Goal: Information Seeking & Learning: Learn about a topic

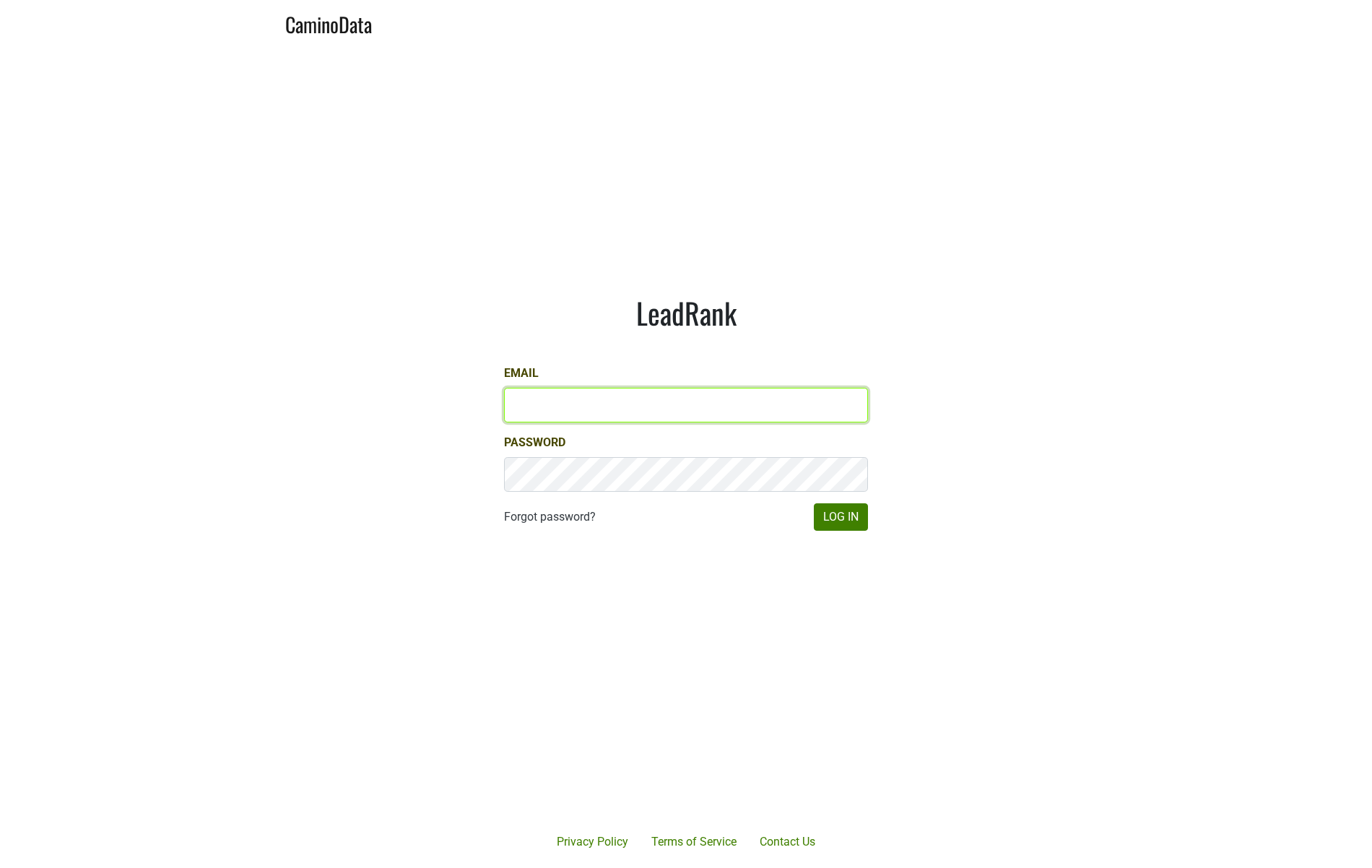
click at [566, 398] on input "Email" at bounding box center [685, 405] width 364 height 35
type input "jdouches@hundredacre.com"
click at [853, 520] on button "Log In" at bounding box center [840, 517] width 54 height 27
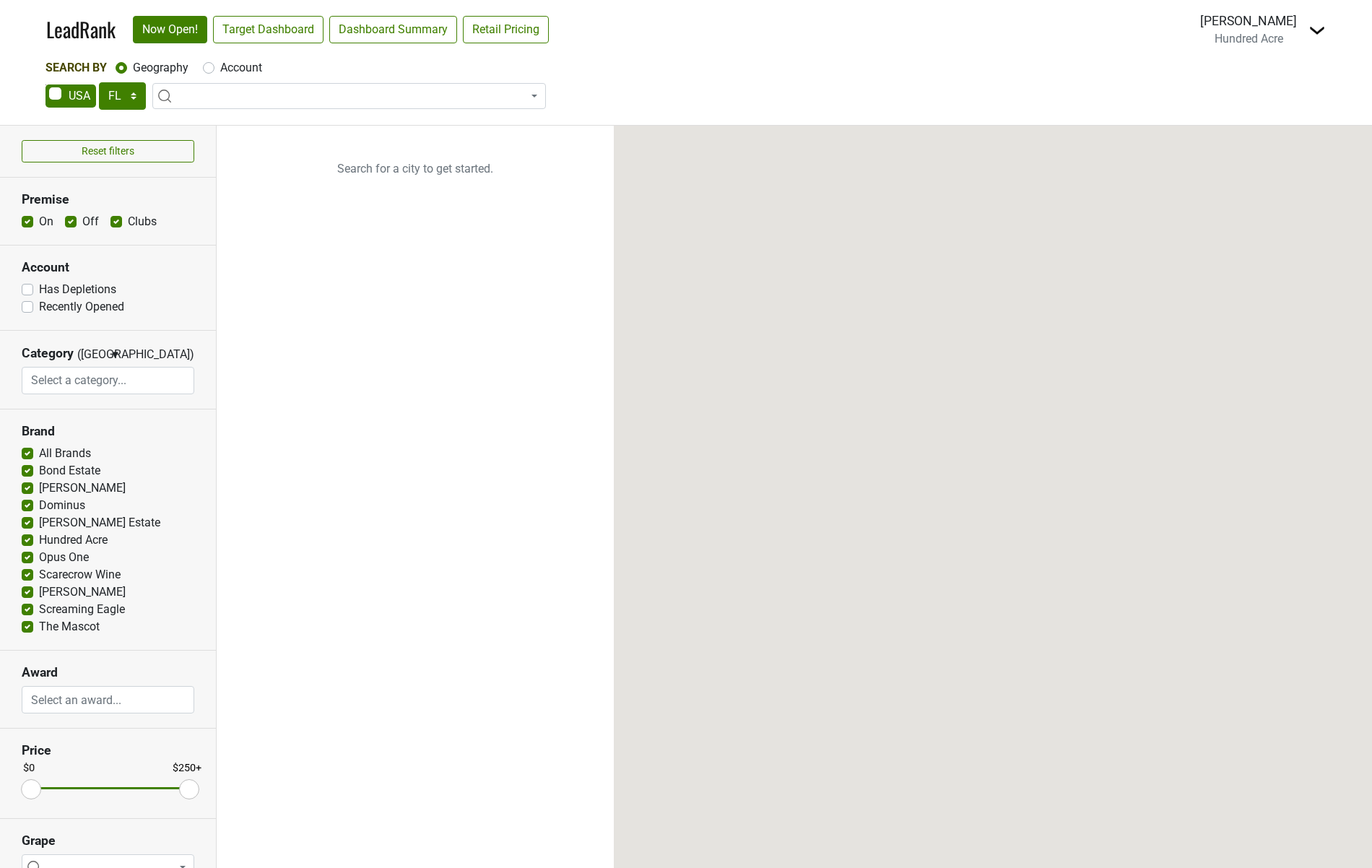
select select "FL"
select select
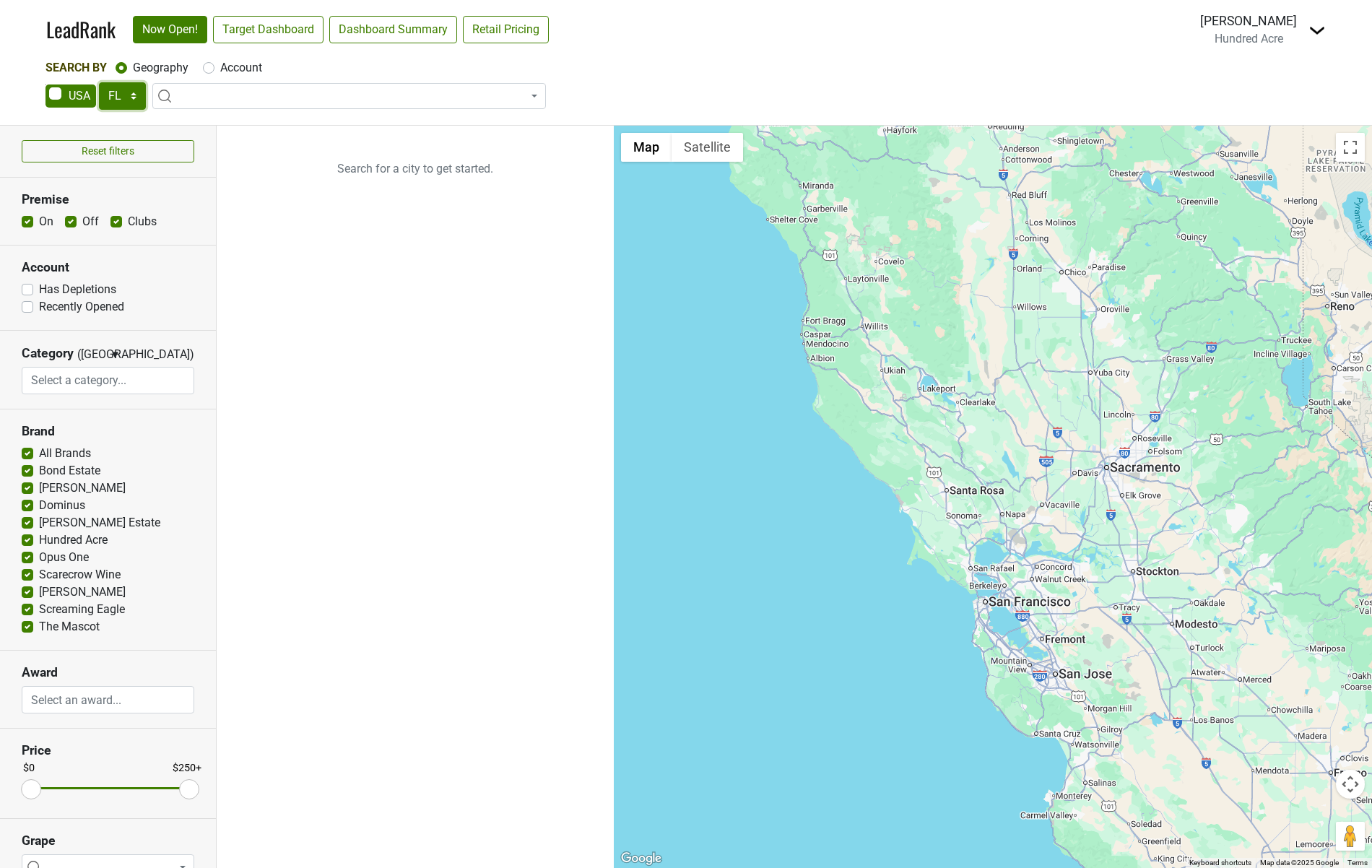
click at [131, 94] on select "AK AL AR AZ CA CO CT DC DE FL [GEOGRAPHIC_DATA] HI IA ID IL IN KS [GEOGRAPHIC_D…" at bounding box center [122, 95] width 47 height 27
select select "NY"
click at [99, 82] on select "AK AL AR AZ CA CO CT DC DE FL [GEOGRAPHIC_DATA] HI IA ID IL IN KS [GEOGRAPHIC_D…" at bounding box center [122, 95] width 47 height 27
click at [627, 92] on div "AK AL AR AZ CA CO CT DC DE FL GA HI IA ID IL IN KS KY LA MA MD ME MI MN MO MS M…" at bounding box center [686, 97] width 1281 height 31
click at [272, 40] on link "Target Dashboard" at bounding box center [268, 29] width 110 height 27
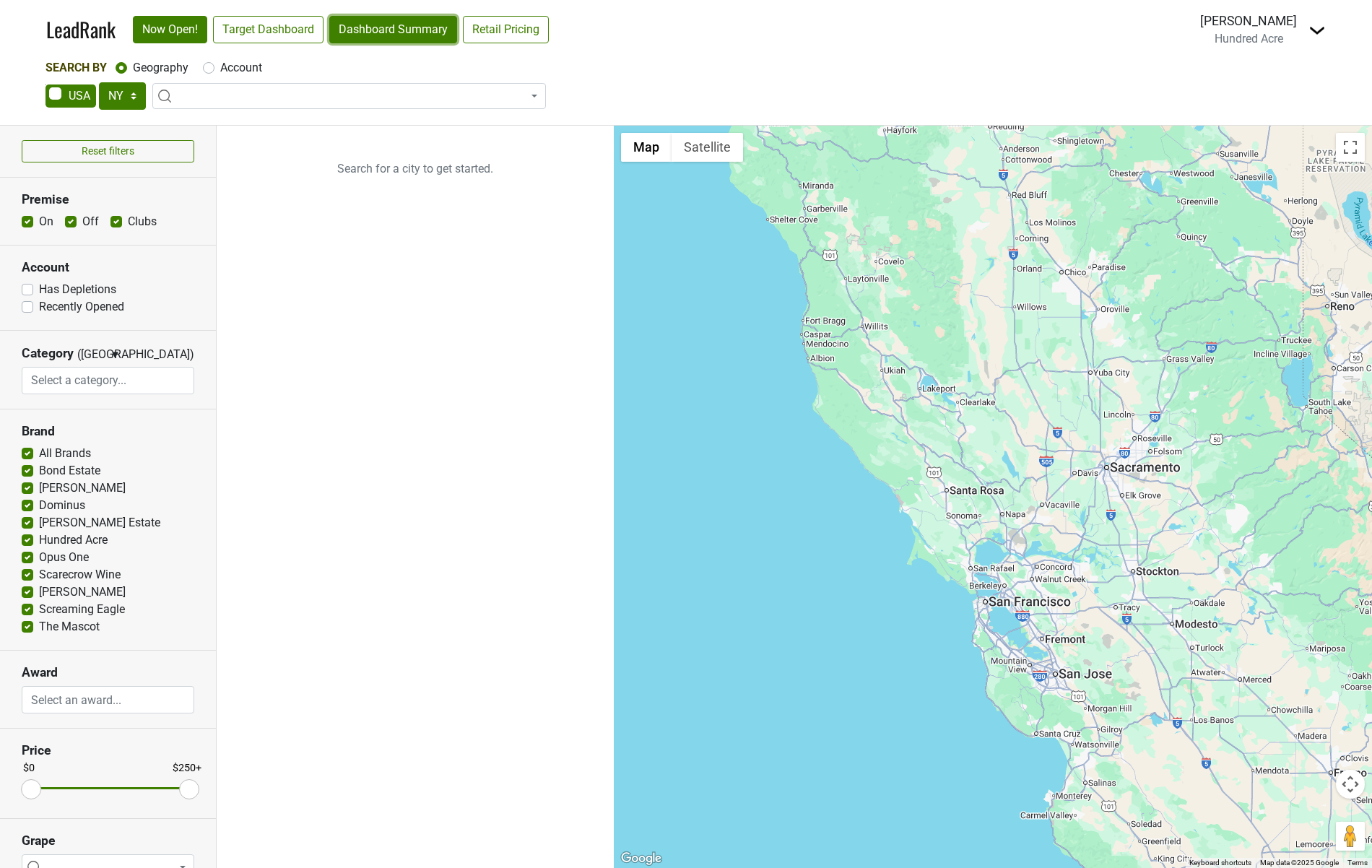
click at [415, 37] on link "Dashboard Summary" at bounding box center [393, 29] width 128 height 27
click at [493, 29] on link "Retail Pricing" at bounding box center [506, 29] width 86 height 27
click at [82, 224] on label "Off" at bounding box center [90, 221] width 17 height 17
click at [70, 224] on input "Off" at bounding box center [70, 219] width 12 height 14
checkbox input "false"
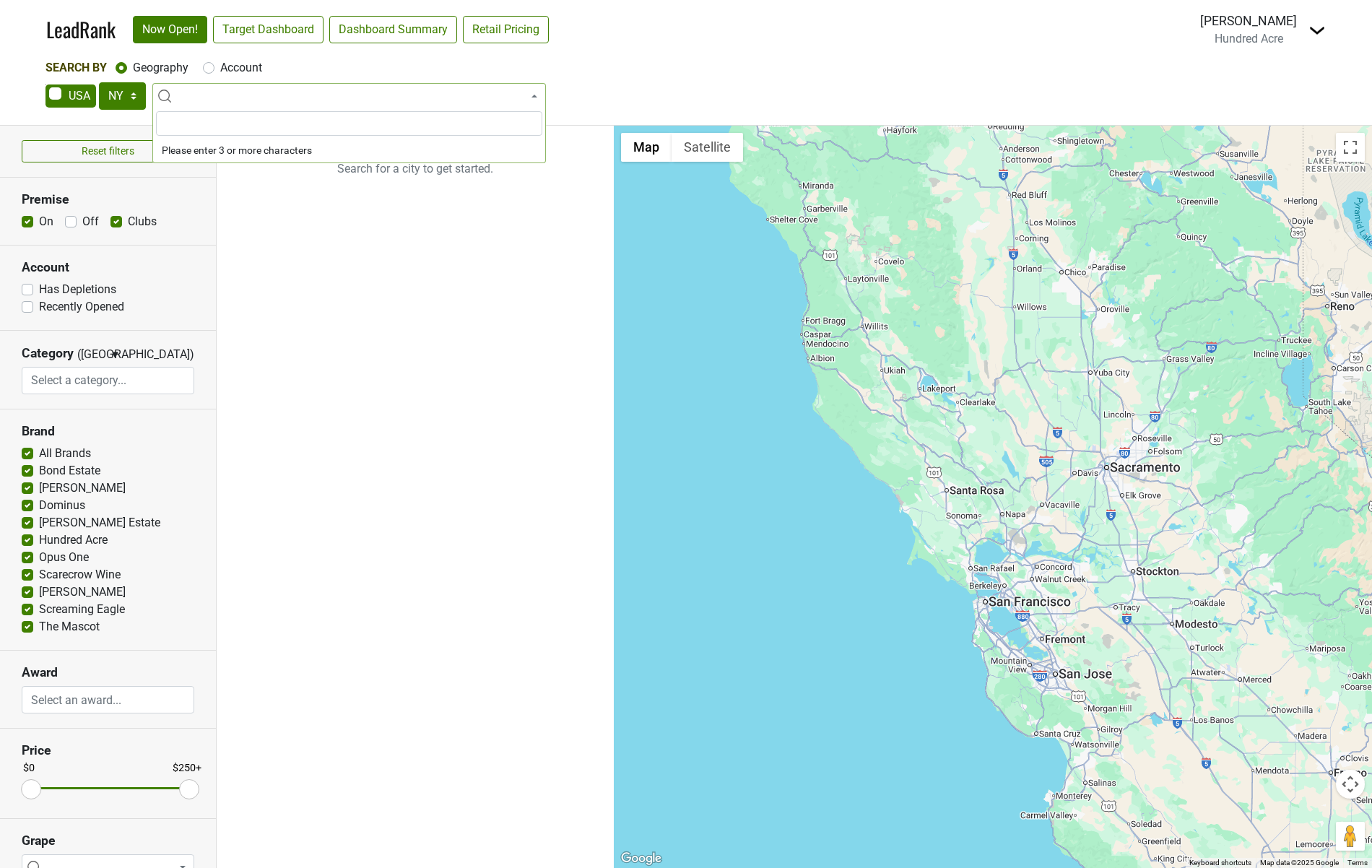
click at [288, 98] on span at bounding box center [349, 95] width 394 height 26
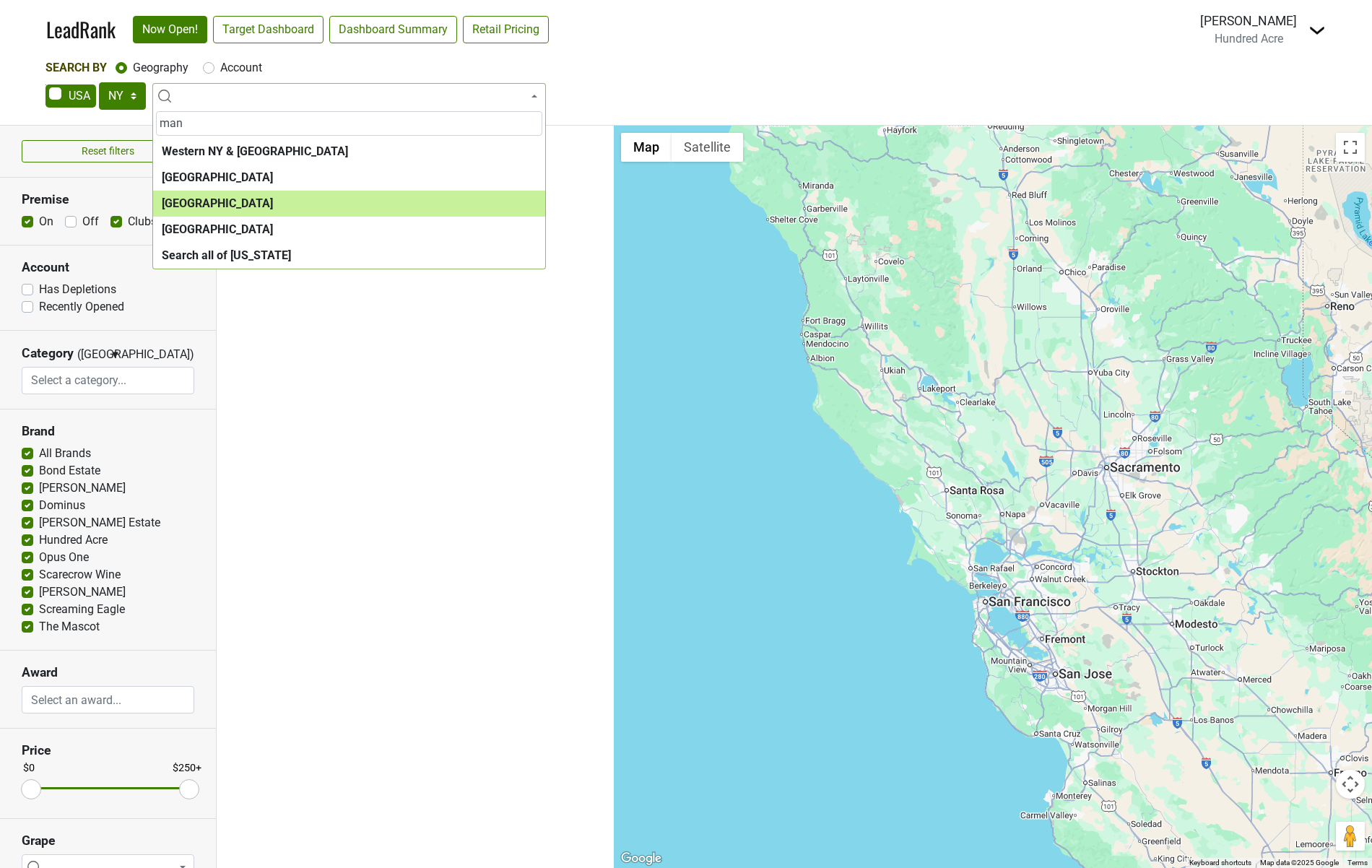
type input "man"
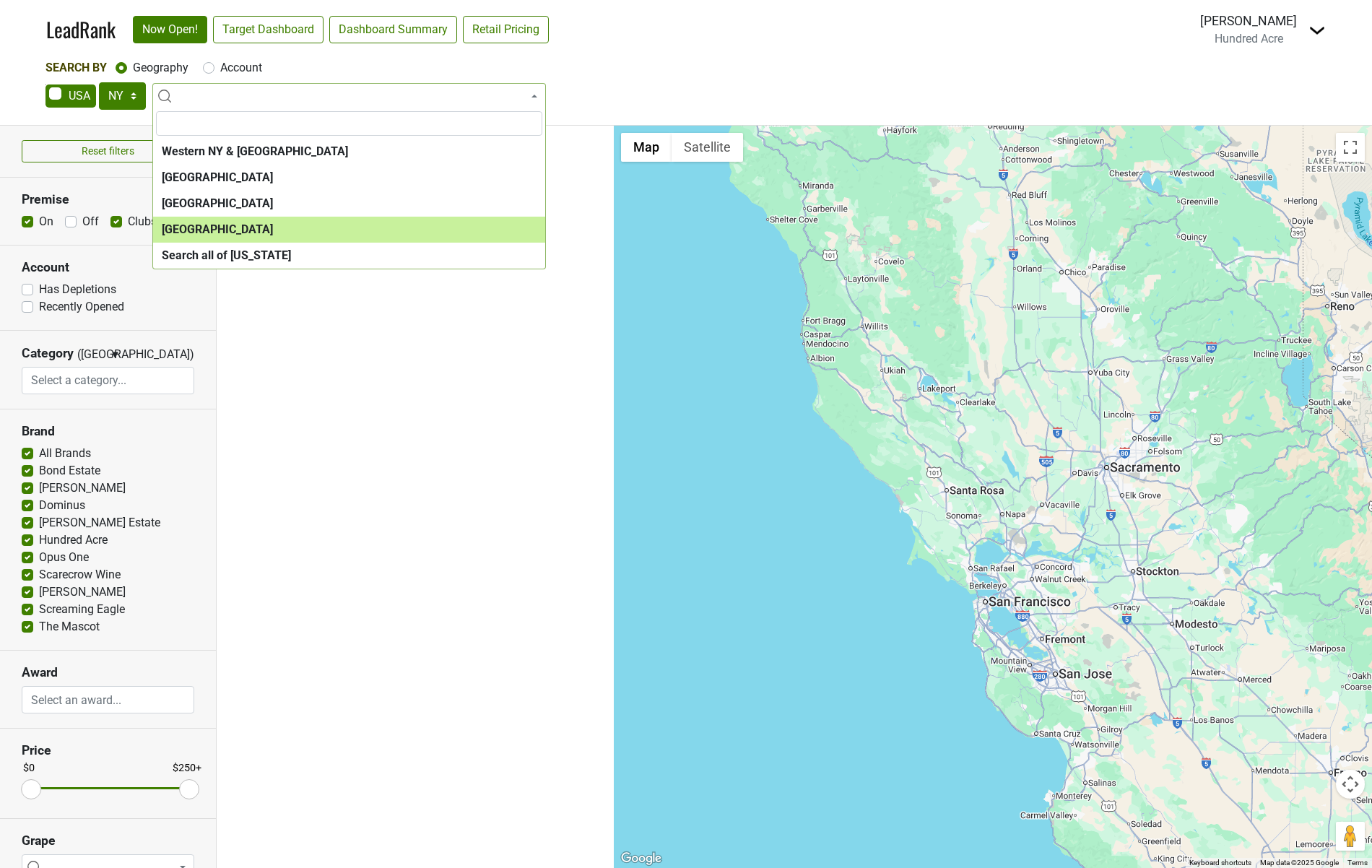
select select "1260"
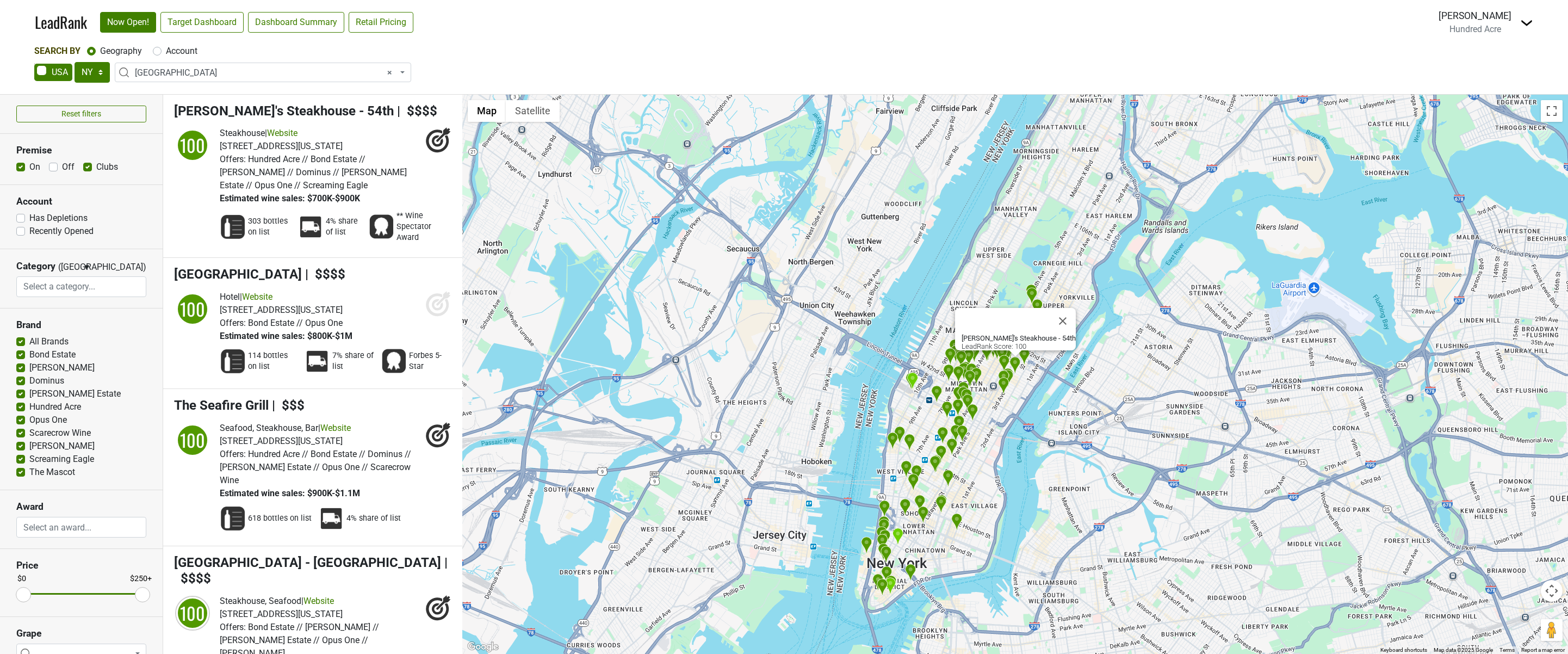
click at [1033, 24] on img at bounding box center [1526, 22] width 13 height 13
click at [485, 43] on nav "LeadRank Now Open! Target Dashboard Dashboard Summary Retail Pricing Loading...…" at bounding box center [784, 22] width 1516 height 44
click at [1033, 24] on img at bounding box center [1526, 22] width 13 height 13
click at [1033, 76] on link "Control Center" at bounding box center [1468, 79] width 129 height 17
click at [223, 26] on link "Target Dashboard" at bounding box center [202, 22] width 83 height 21
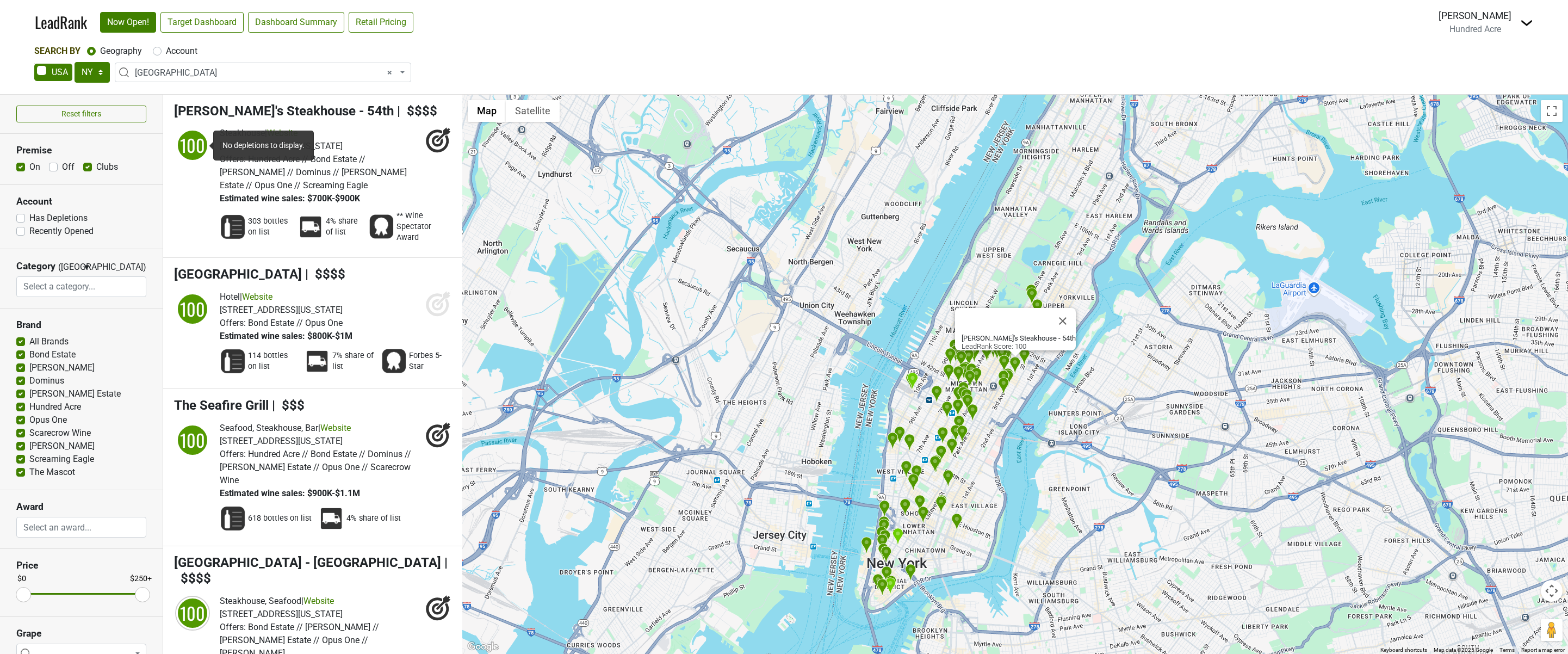
click at [1033, 24] on img at bounding box center [1526, 22] width 13 height 13
click at [1033, 62] on link "Switch to Fortunate Son" at bounding box center [1468, 62] width 129 height 17
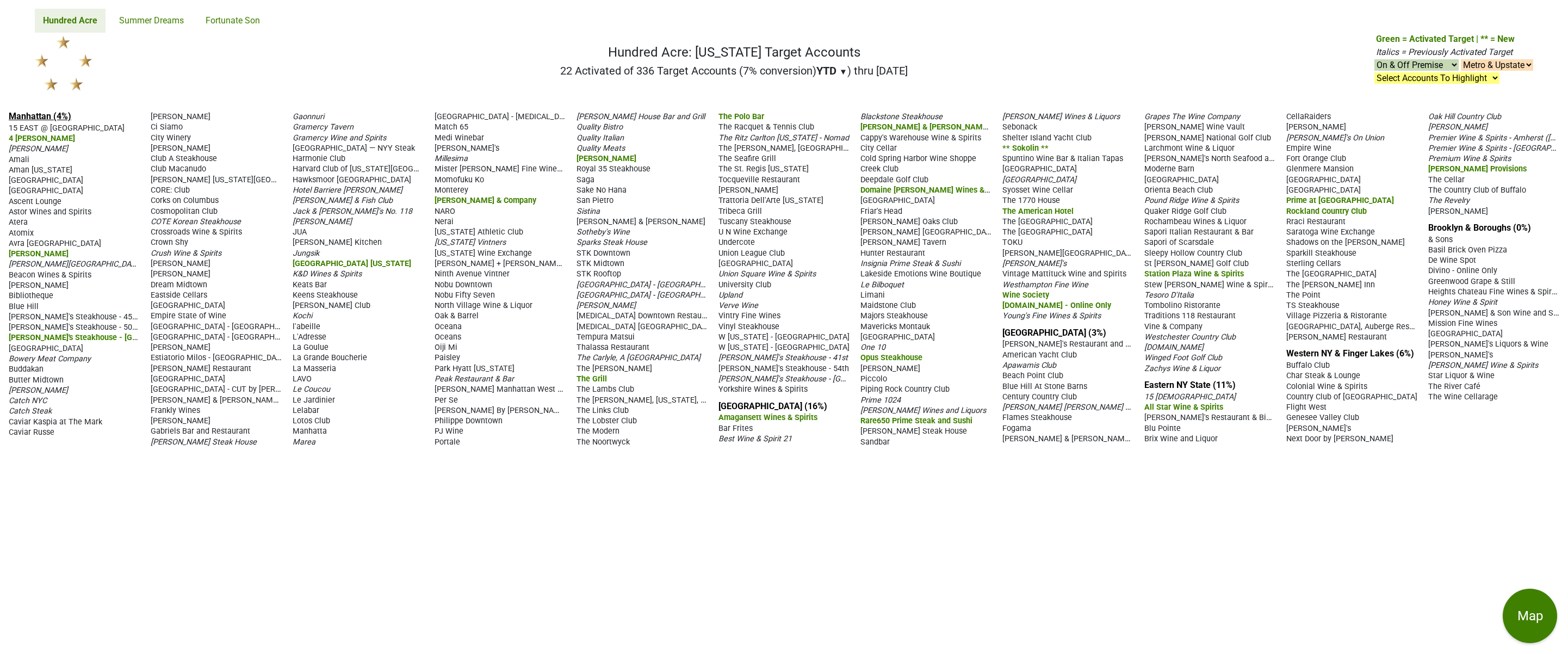
click at [29, 117] on link "Manhattan (4%)" at bounding box center [40, 116] width 62 height 11
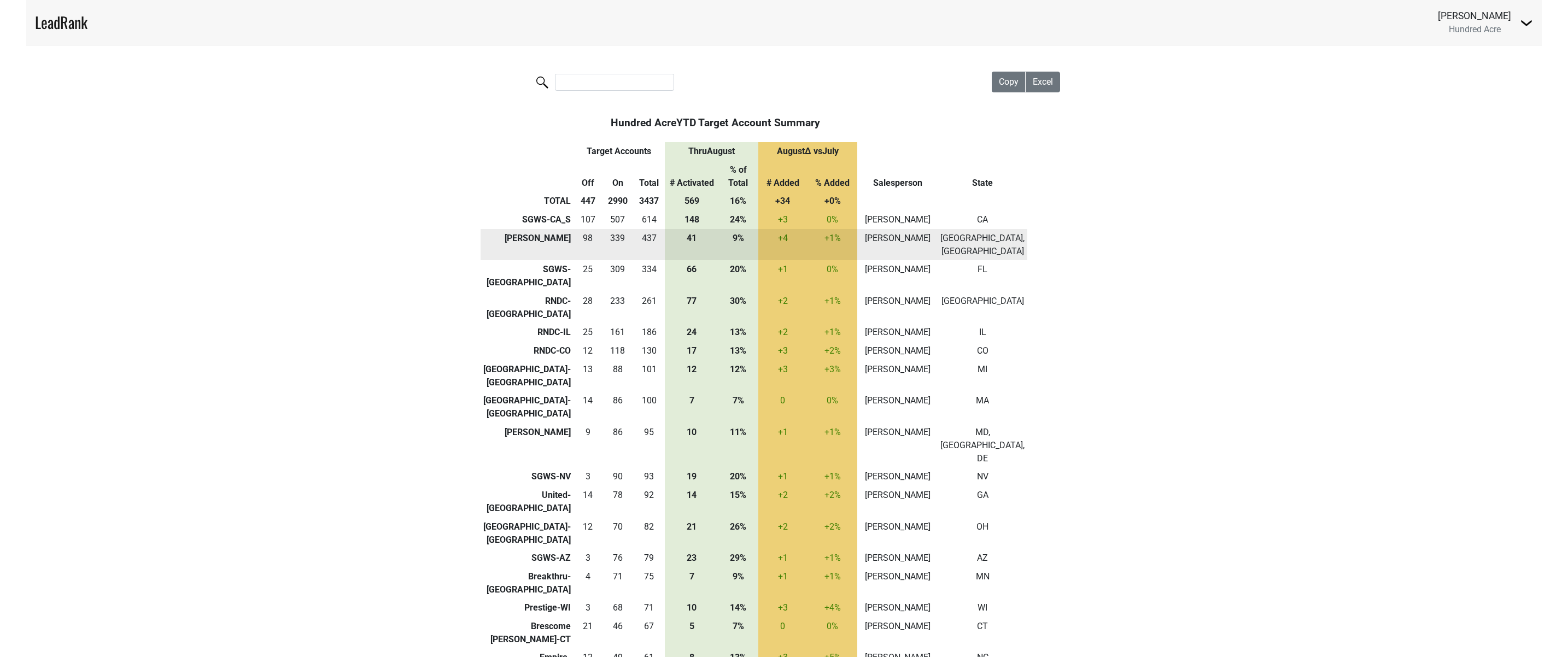
click at [536, 229] on td "[PERSON_NAME]" at bounding box center [527, 244] width 93 height 32
click at [611, 229] on td "339" at bounding box center [618, 244] width 31 height 32
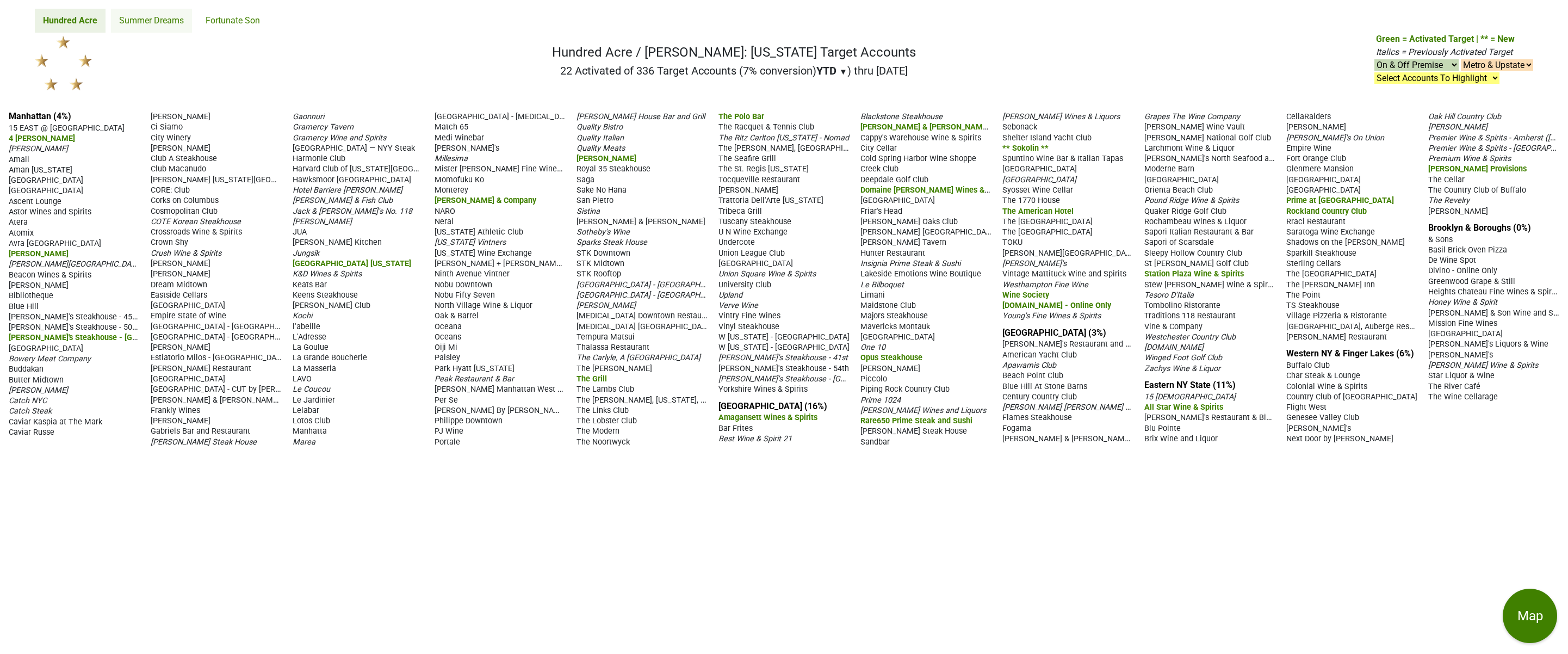
click at [160, 23] on link "Summer Dreams" at bounding box center [152, 21] width 81 height 24
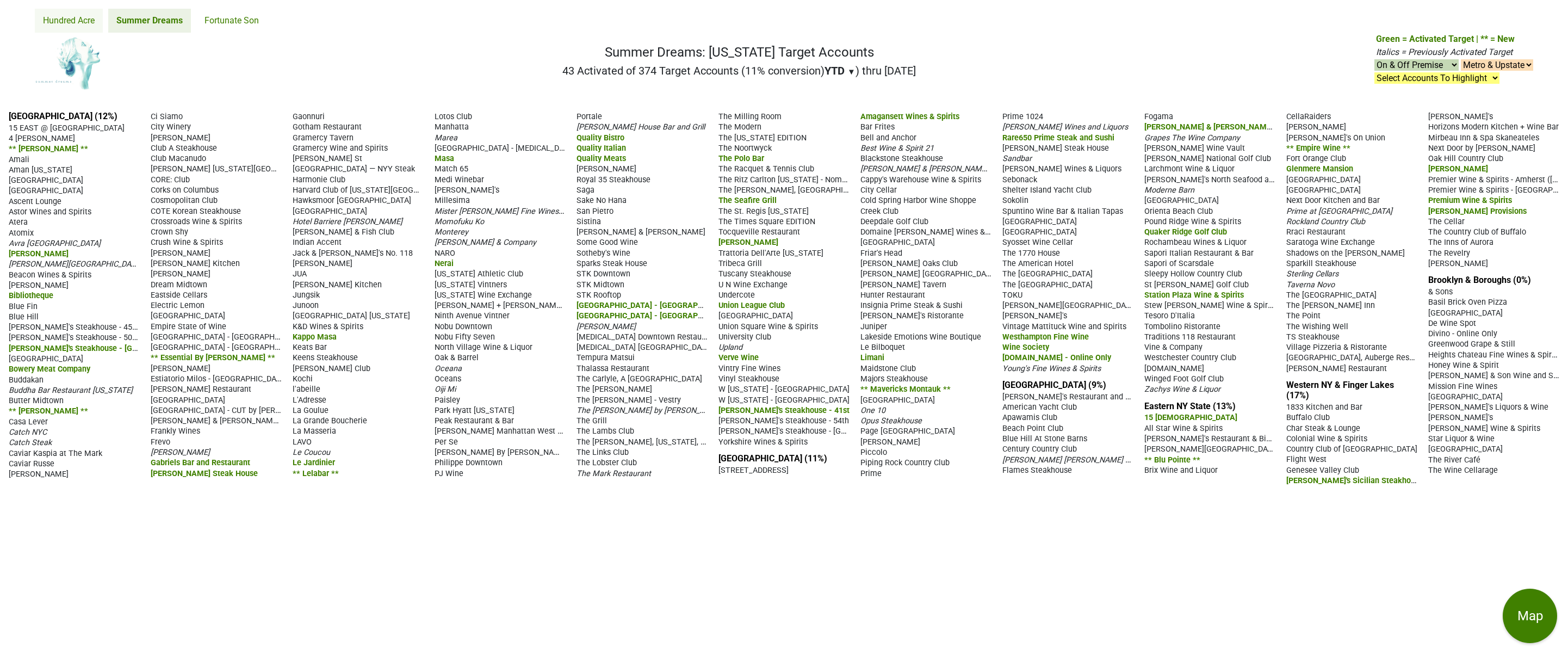
click at [89, 24] on link "Hundred Acre" at bounding box center [69, 21] width 68 height 24
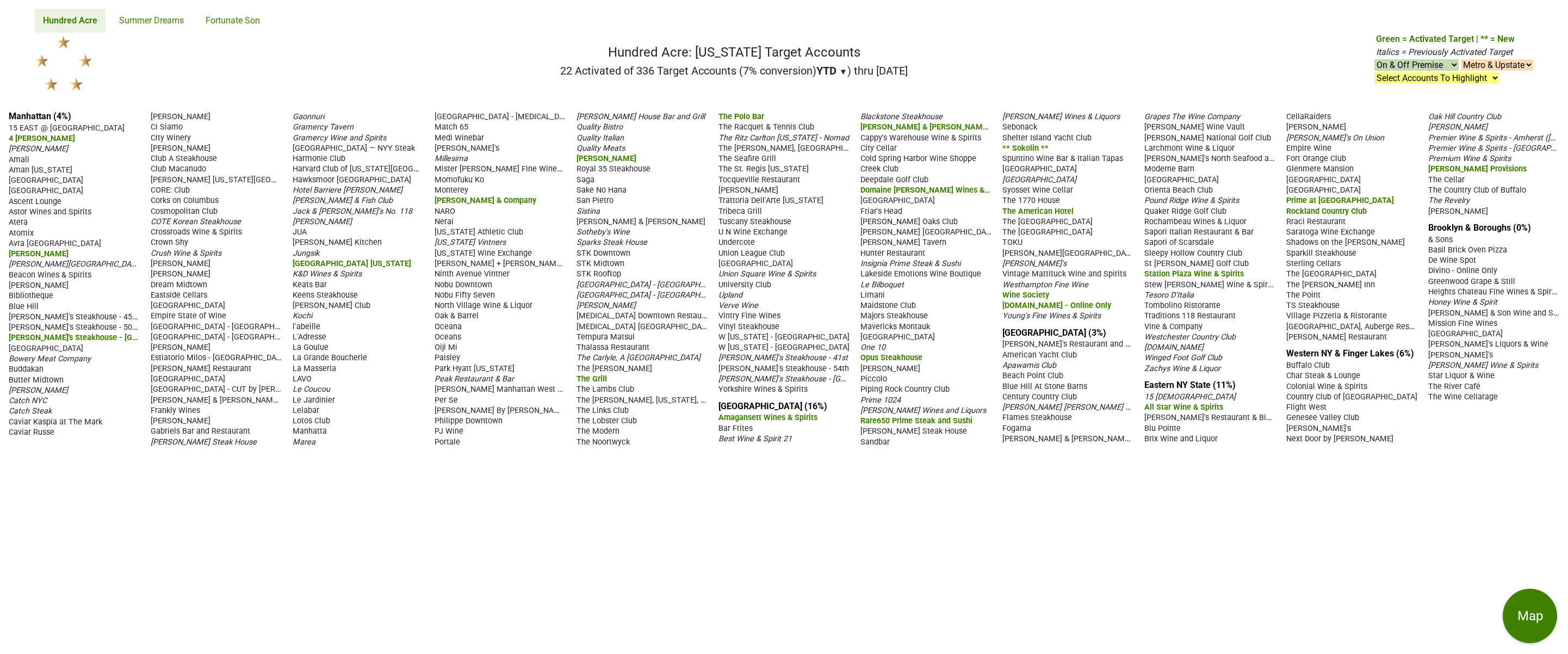
drag, startPoint x: 6, startPoint y: 111, endPoint x: 1459, endPoint y: 477, distance: 1498.4
click at [1459, 477] on div "Manhattan (4%) 15 EAST @ Tocqueville 4 Charles Prime Rib Ai Fiori Amali Aman Ne…" at bounding box center [784, 378] width 1568 height 552
copy div "Manhattan (4%) 15 EAST @ Tocqueville 4 Charles Prime Rib Ai Fiori Amali Aman Ne…"
click at [1440, 61] on select "On & Off Premise On Premise Off Premise Country Clubs Only" at bounding box center [1416, 65] width 84 height 11
select select "on"
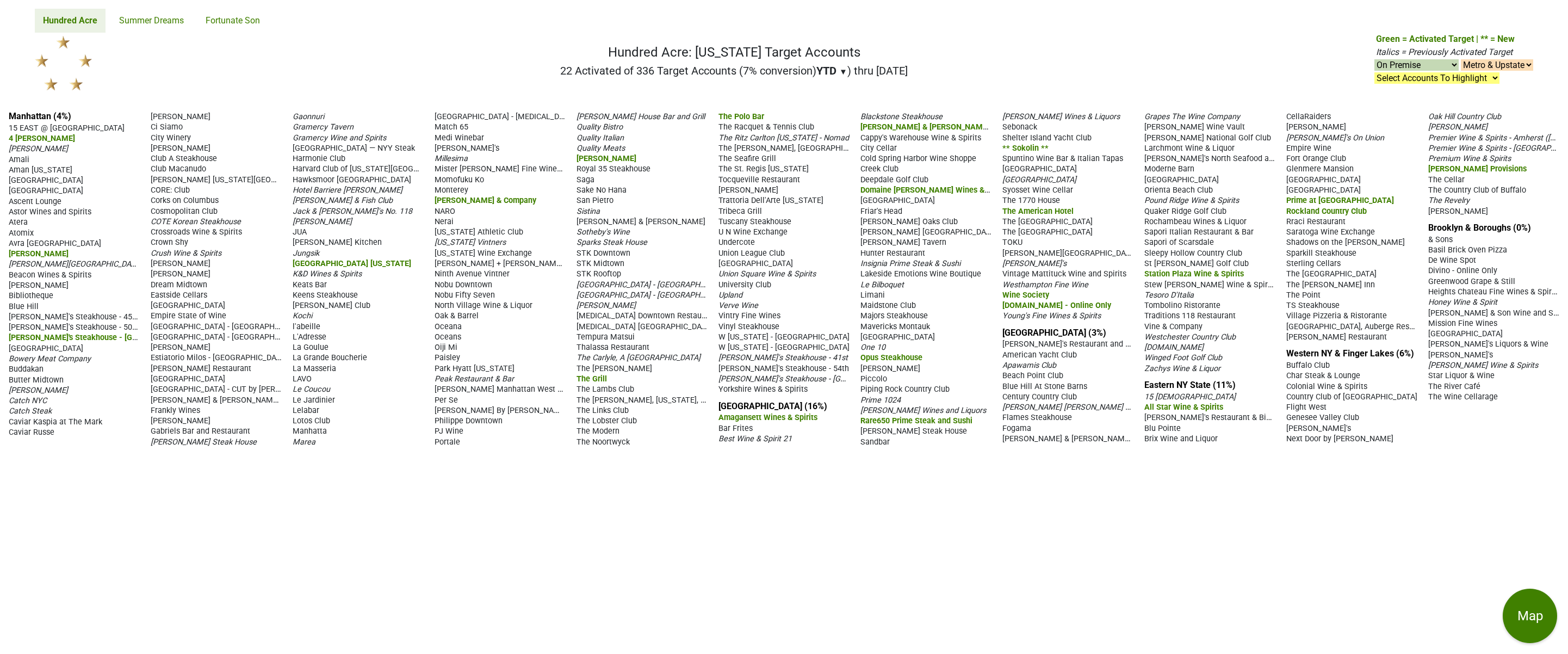
click at [1375, 59] on select "On & Off Premise On Premise Off Premise Country Clubs Only" at bounding box center [1416, 65] width 84 height 11
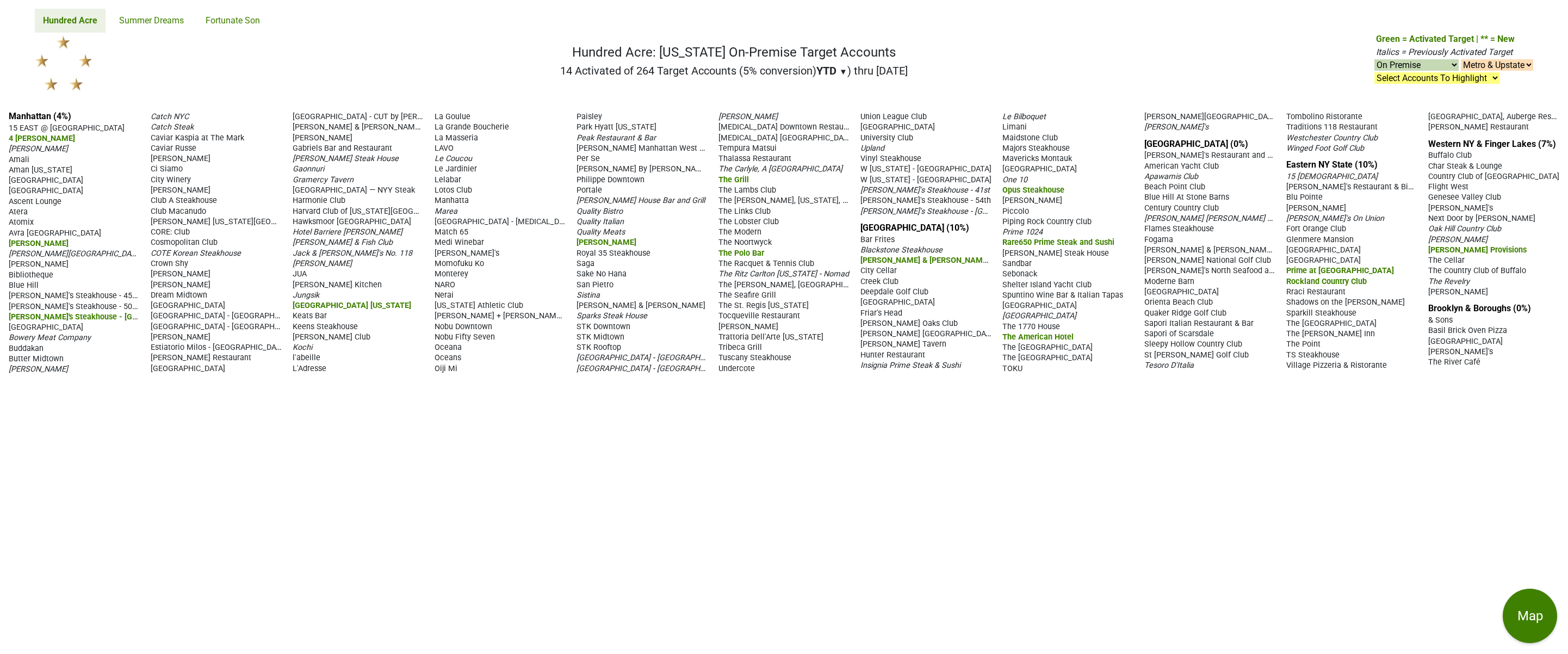
select select "on"
drag, startPoint x: 6, startPoint y: 114, endPoint x: 1470, endPoint y: 387, distance: 1489.2
click at [1470, 387] on div "Manhattan (4%) 15 EAST @ Tocqueville 4 Charles Prime Rib Ai Fiori Amali Aman Ne…" at bounding box center [784, 378] width 1568 height 552
copy div "Manhattan (4%) 15 EAST @ Tocqueville 4 Charles Prime Rib Ai Fiori Amali Aman Ne…"
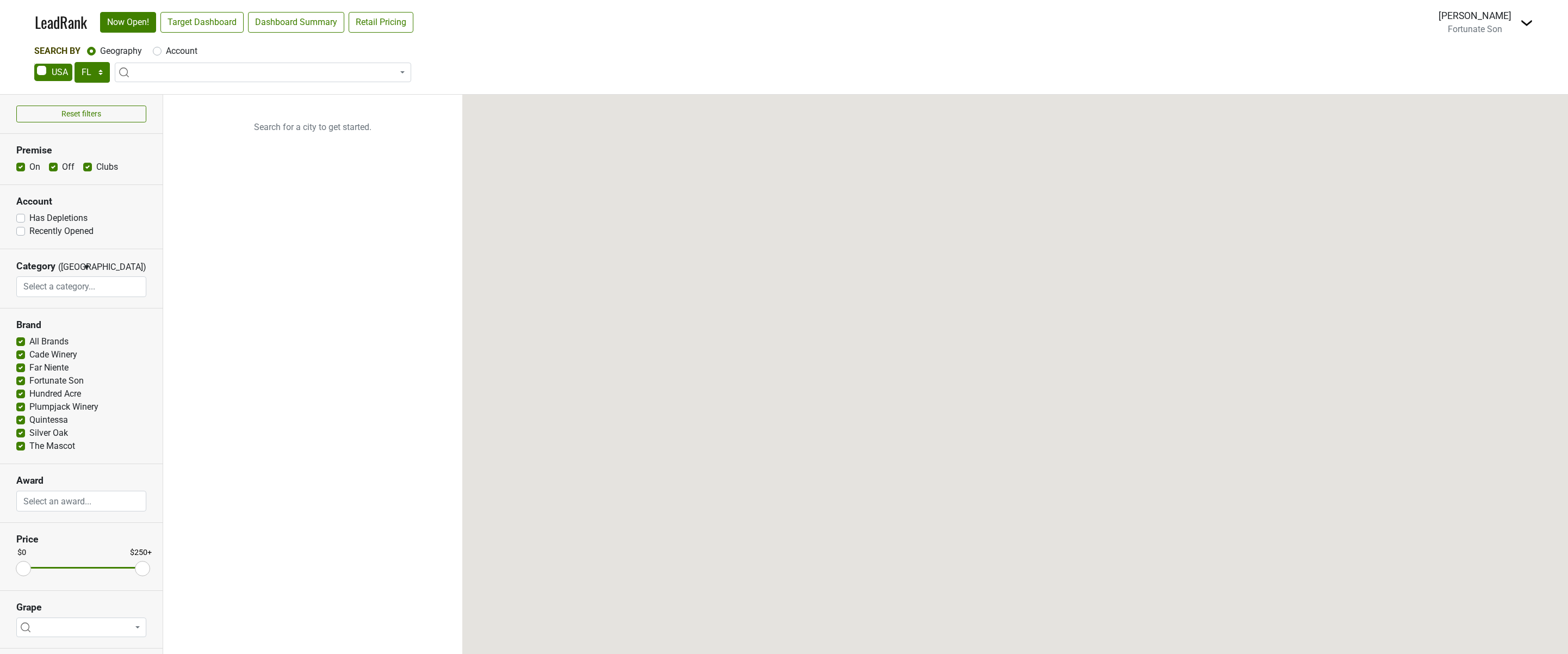
select select "FL"
select select
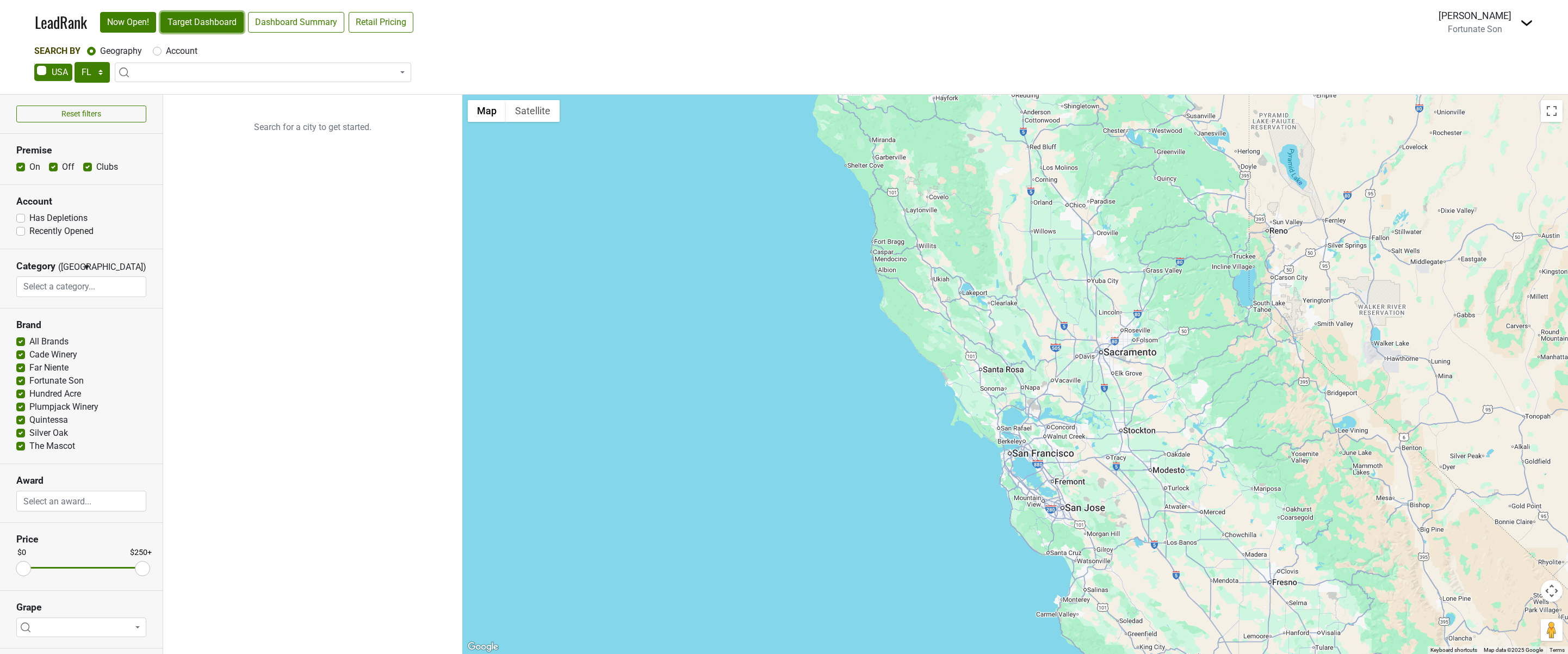
click at [210, 19] on link "Target Dashboard" at bounding box center [202, 22] width 83 height 21
click at [90, 75] on select "AK AL AR AZ CA CO CT DC DE FL GA HI IA ID IL IN KS KY LA MA MD ME MI MN MO MS M…" at bounding box center [92, 72] width 36 height 21
select select "NY"
click at [74, 62] on select "AK AL AR AZ CA CO CT DC DE FL [GEOGRAPHIC_DATA] HI IA ID IL IN KS [GEOGRAPHIC_D…" at bounding box center [92, 72] width 36 height 21
click at [314, 183] on ul "Search for a city to get started." at bounding box center [312, 374] width 299 height 559
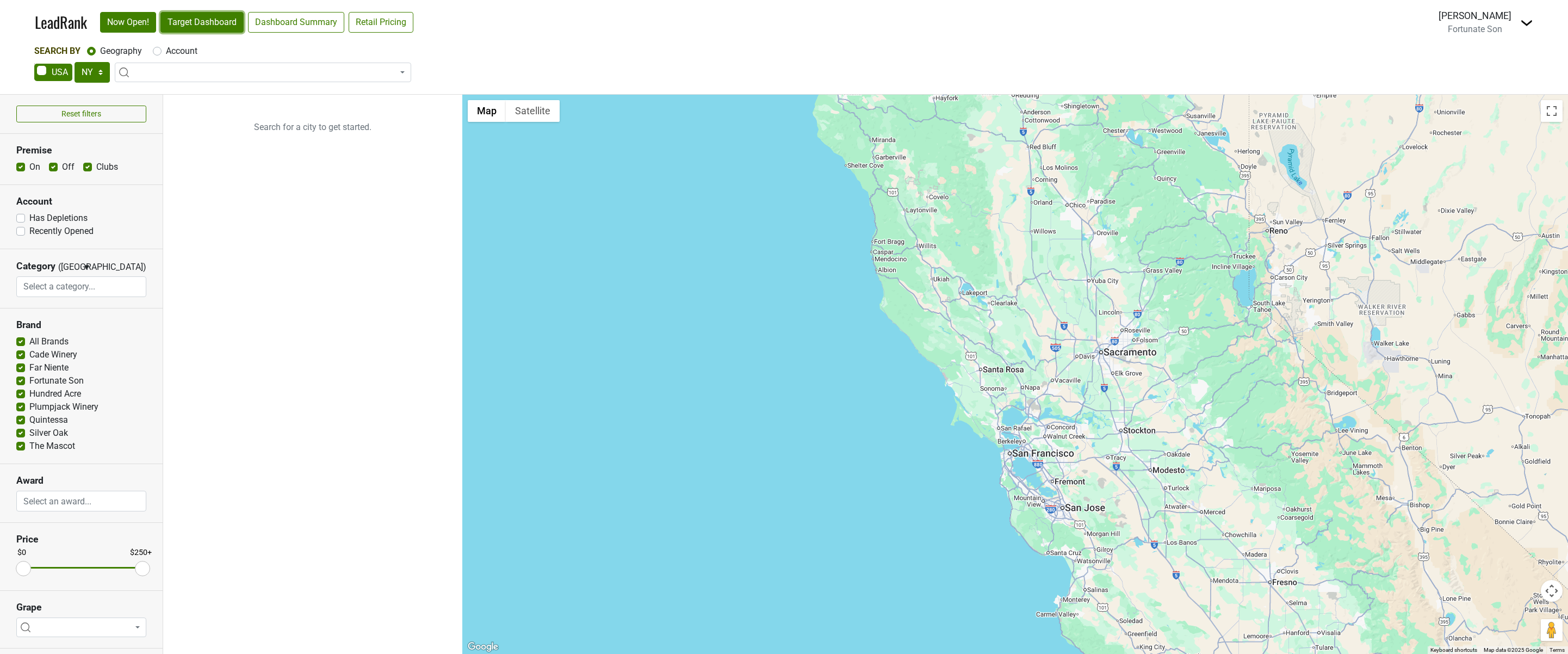
click at [233, 24] on link "Target Dashboard" at bounding box center [202, 22] width 83 height 21
click at [1526, 24] on img at bounding box center [1526, 22] width 13 height 13
click at [1471, 67] on link "Switch to Summer Dreams" at bounding box center [1459, 62] width 146 height 17
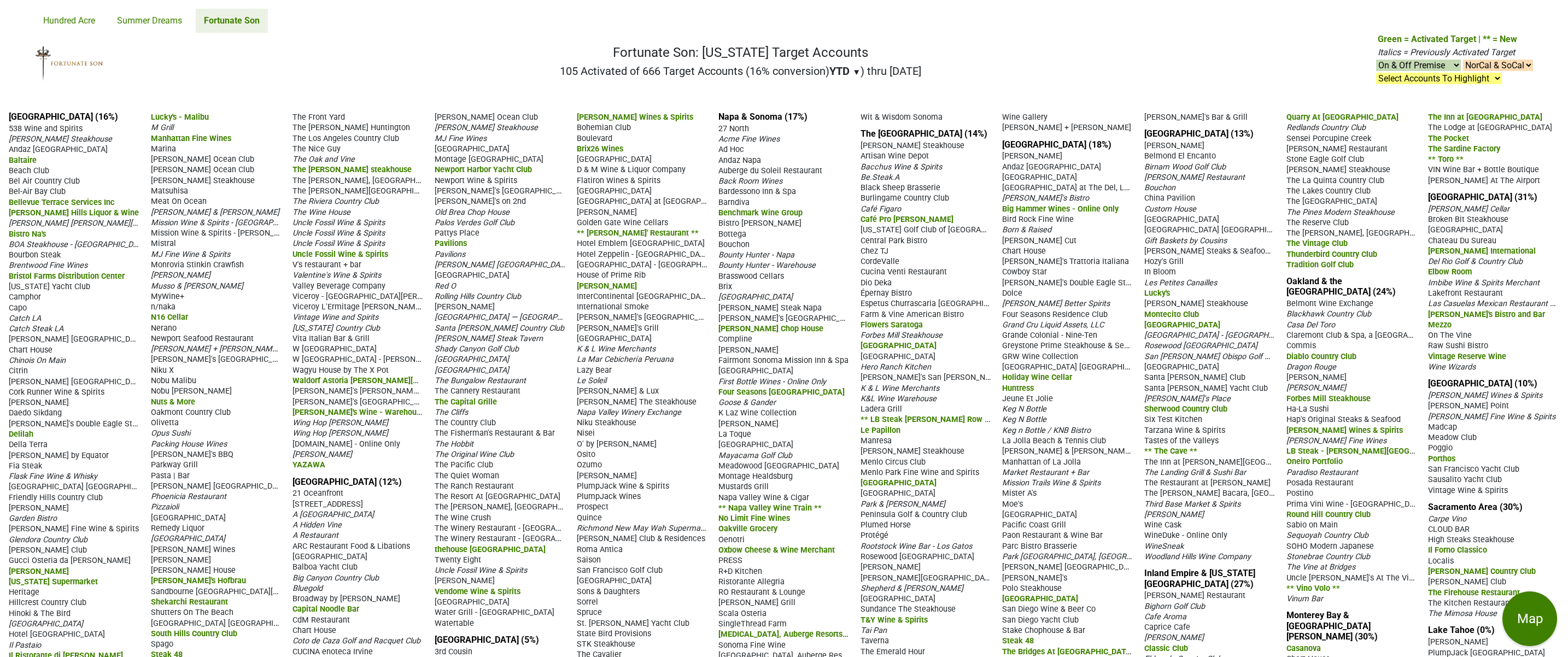
click at [1399, 63] on select "On & Off Premise On Premise Off Premise Country Clubs Only" at bounding box center [1418, 65] width 85 height 11
select select "on"
click at [1376, 60] on select "On & Off Premise On Premise Off Premise Country Clubs Only" at bounding box center [1418, 65] width 85 height 11
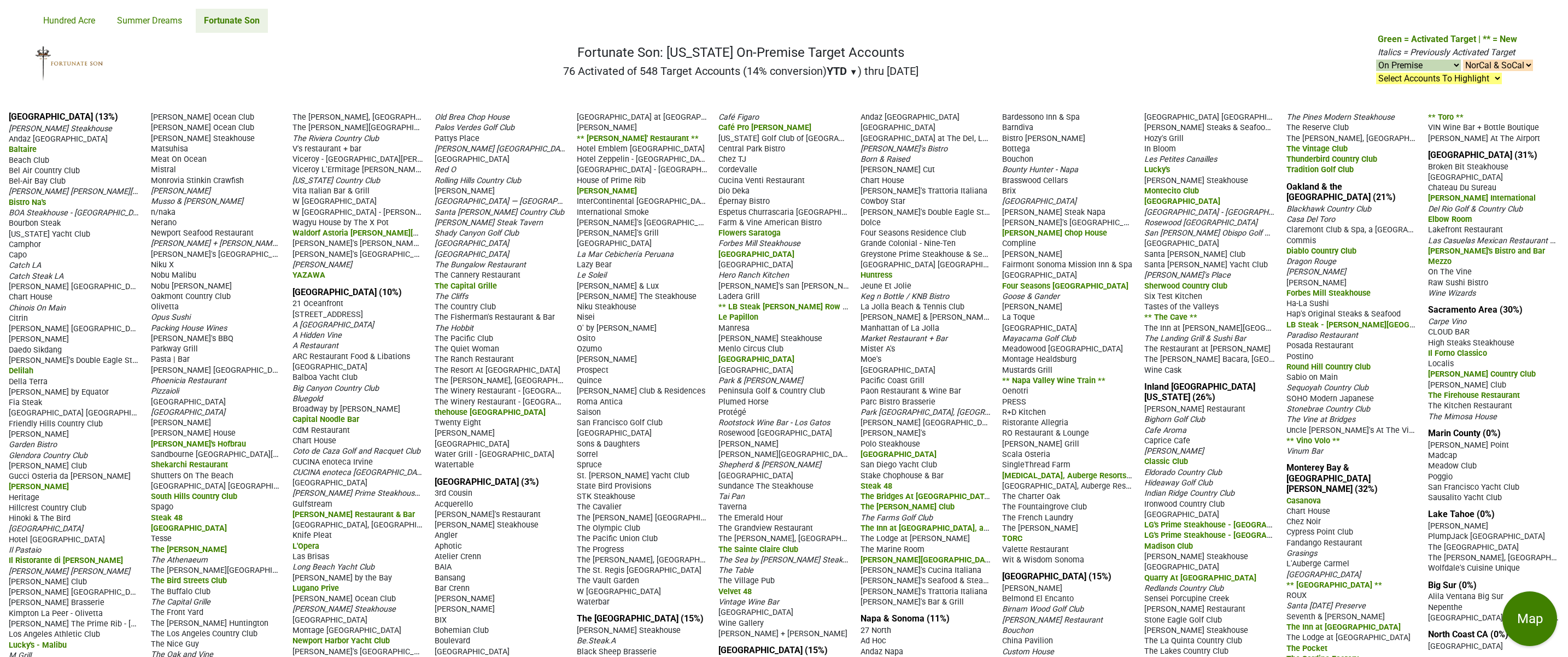
select select "on"
click at [1498, 61] on select "NorCal & SoCal NorCal Only SoCal Only" at bounding box center [1498, 65] width 70 height 11
click at [1463, 60] on select "NorCal & SoCal NorCal Only SoCal Only" at bounding box center [1498, 65] width 70 height 11
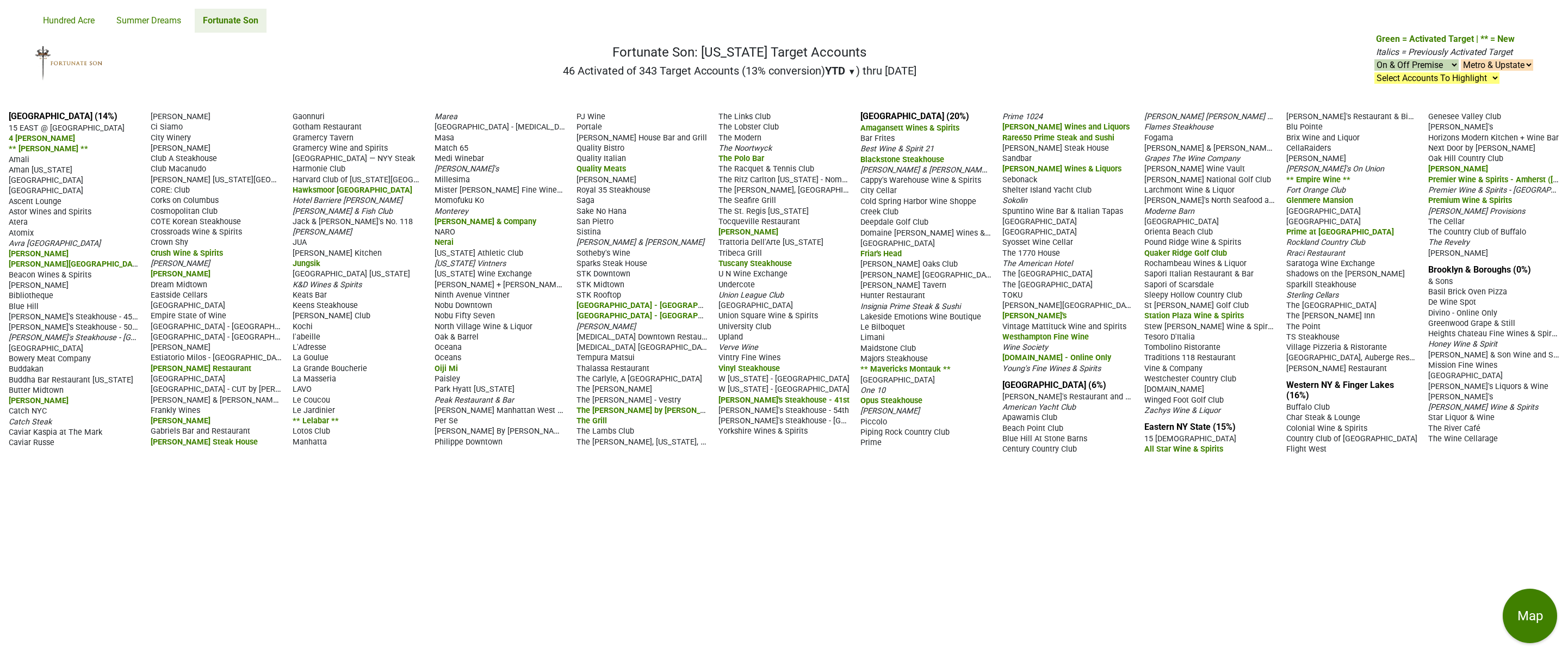
click at [1436, 65] on select "On & Off Premise On Premise Off Premise Country Clubs Only" at bounding box center [1416, 65] width 84 height 11
select select "on"
click at [1375, 59] on select "On & Off Premise On Premise Off Premise Country Clubs Only" at bounding box center [1416, 65] width 84 height 11
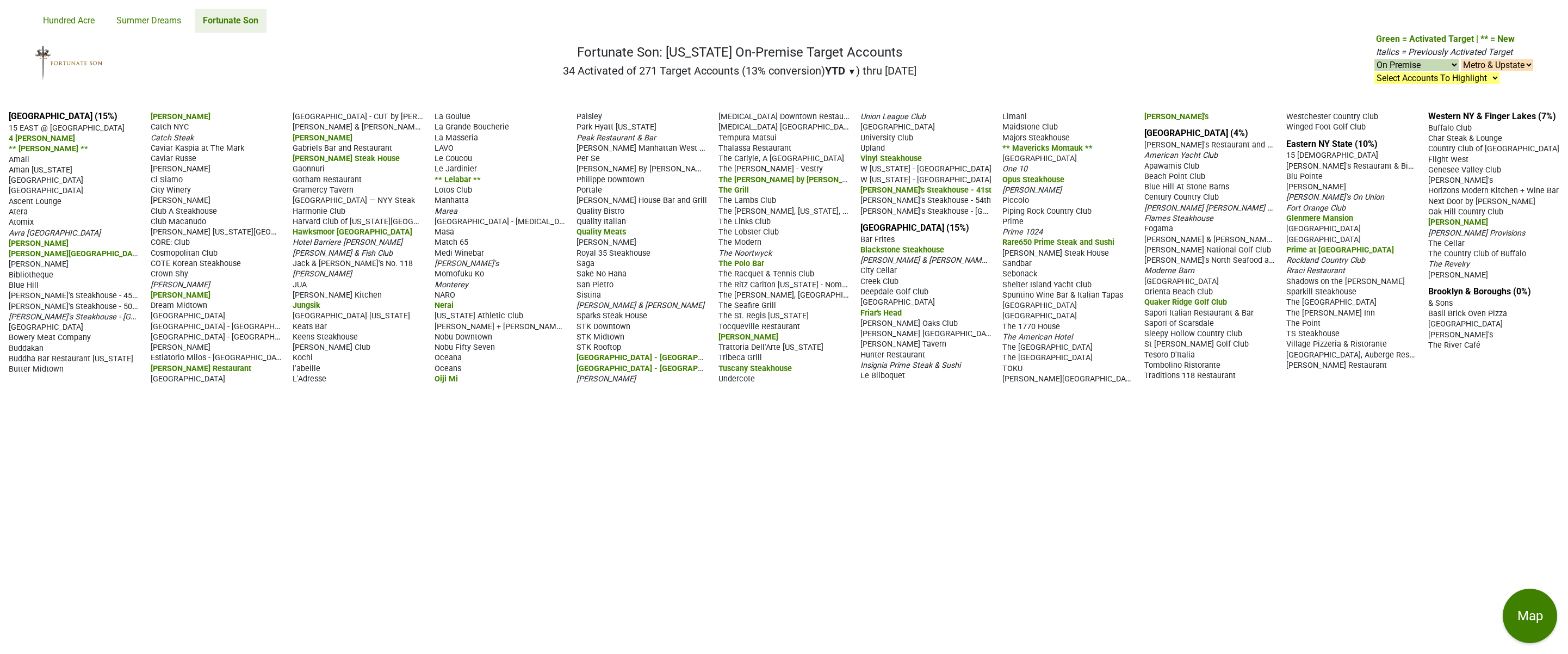
select select "on"
drag, startPoint x: 6, startPoint y: 114, endPoint x: 1537, endPoint y: 368, distance: 1551.9
click at [1537, 368] on div "Manhattan (15%) 15 EAST @ Tocqueville 4 Charles Prime Rib ** Ai Fiori ** Amali …" at bounding box center [784, 378] width 1568 height 552
copy div "Manhattan (15%) 15 EAST @ Tocqueville 4 Charles Prime Rib ** Ai Fiori ** Amali …"
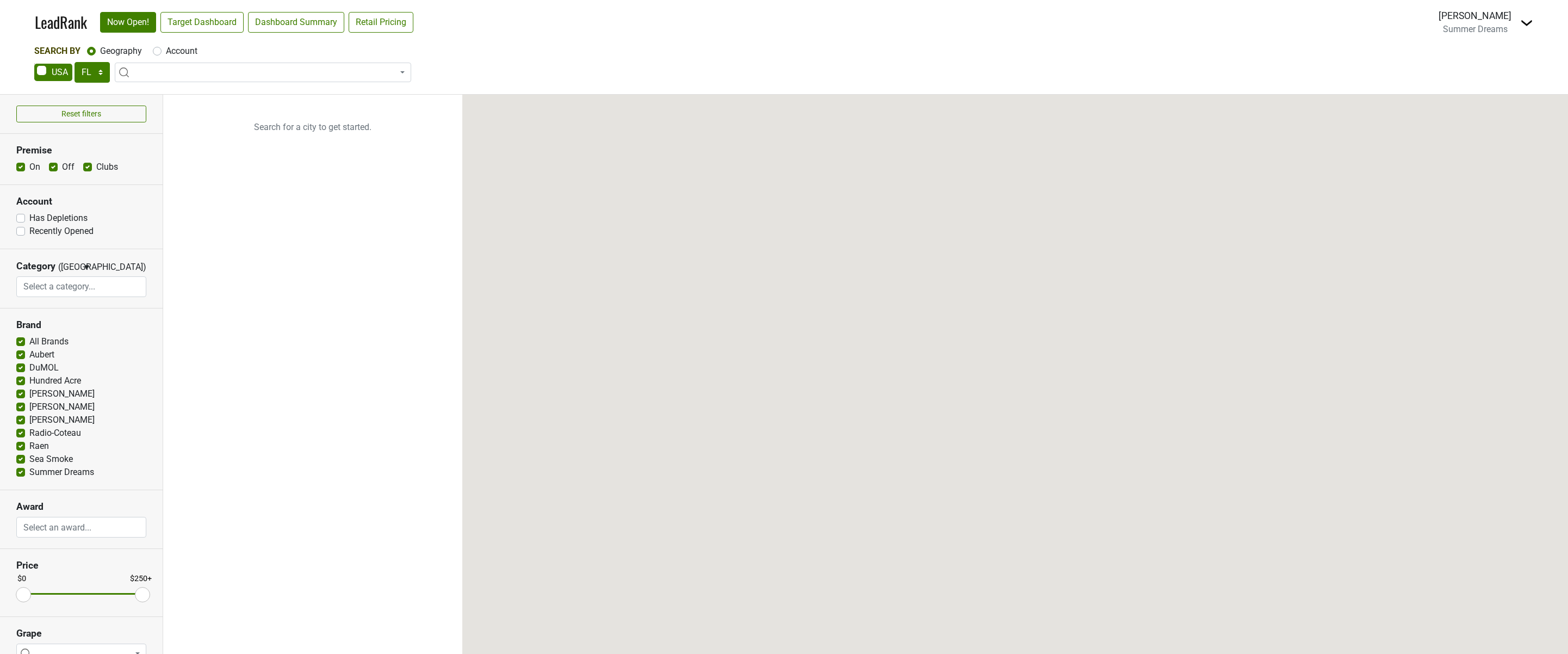
select select "FL"
select select
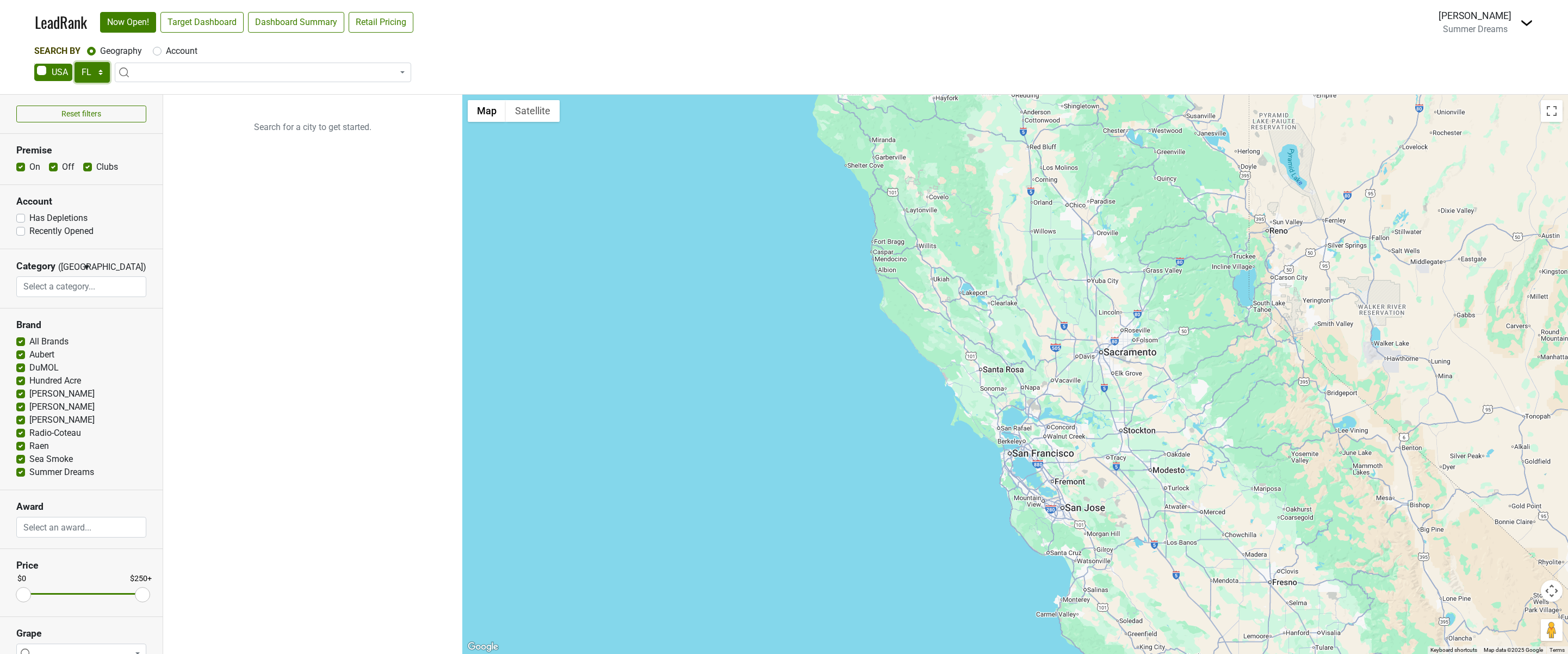
click at [103, 74] on select "AK AL AR AZ CA CO CT DC DE FL [GEOGRAPHIC_DATA] HI IA ID IL IN KS [GEOGRAPHIC_D…" at bounding box center [92, 72] width 36 height 21
select select "NY"
click at [74, 62] on select "AK AL AR AZ CA CO CT DC DE FL GA HI IA ID IL IN KS KY LA MA MD ME MI MN MO MS M…" at bounding box center [92, 72] width 36 height 21
click at [208, 31] on link "Target Dashboard" at bounding box center [202, 22] width 83 height 21
click at [280, 27] on link "Dashboard Summary" at bounding box center [296, 22] width 96 height 21
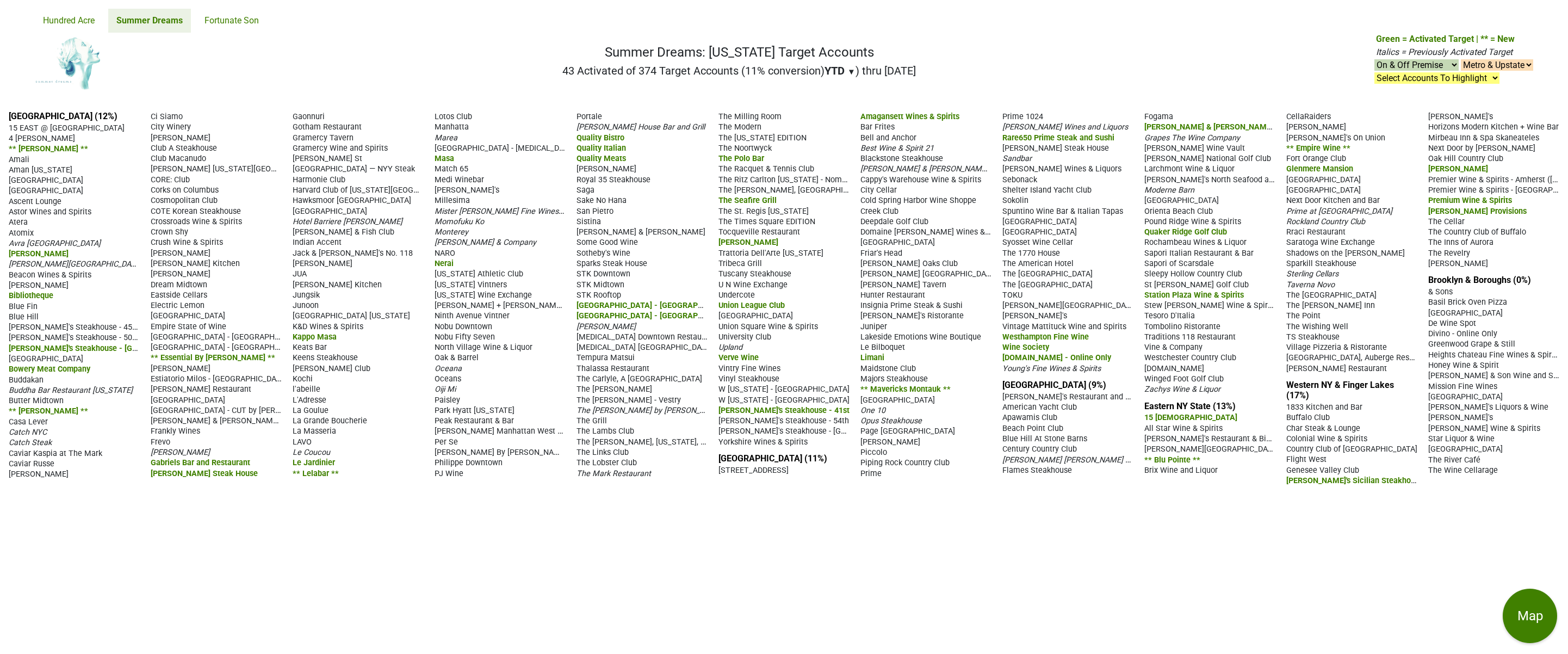
drag, startPoint x: 5, startPoint y: 112, endPoint x: 1531, endPoint y: 476, distance: 1568.8
click at [1531, 476] on div "[GEOGRAPHIC_DATA] (12%) 15 EAST @ [GEOGRAPHIC_DATA] 4 [PERSON_NAME] Rib ** [PER…" at bounding box center [784, 378] width 1568 height 552
copy div "[GEOGRAPHIC_DATA] (12%) 15 EAST @ Tocqueville 4 [PERSON_NAME] ** [PERSON_NAME] …"
